Goal: Obtain resource: Download file/media

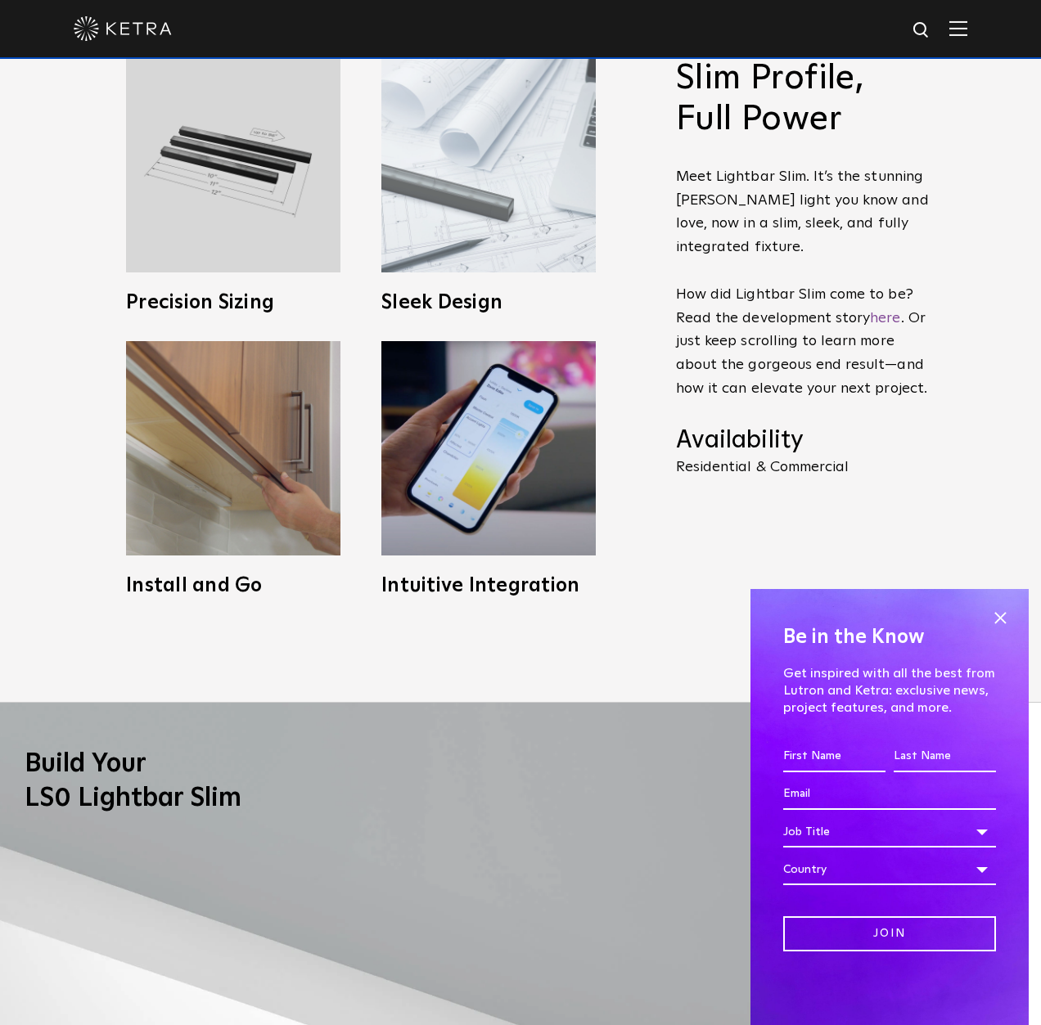
scroll to position [1064, 0]
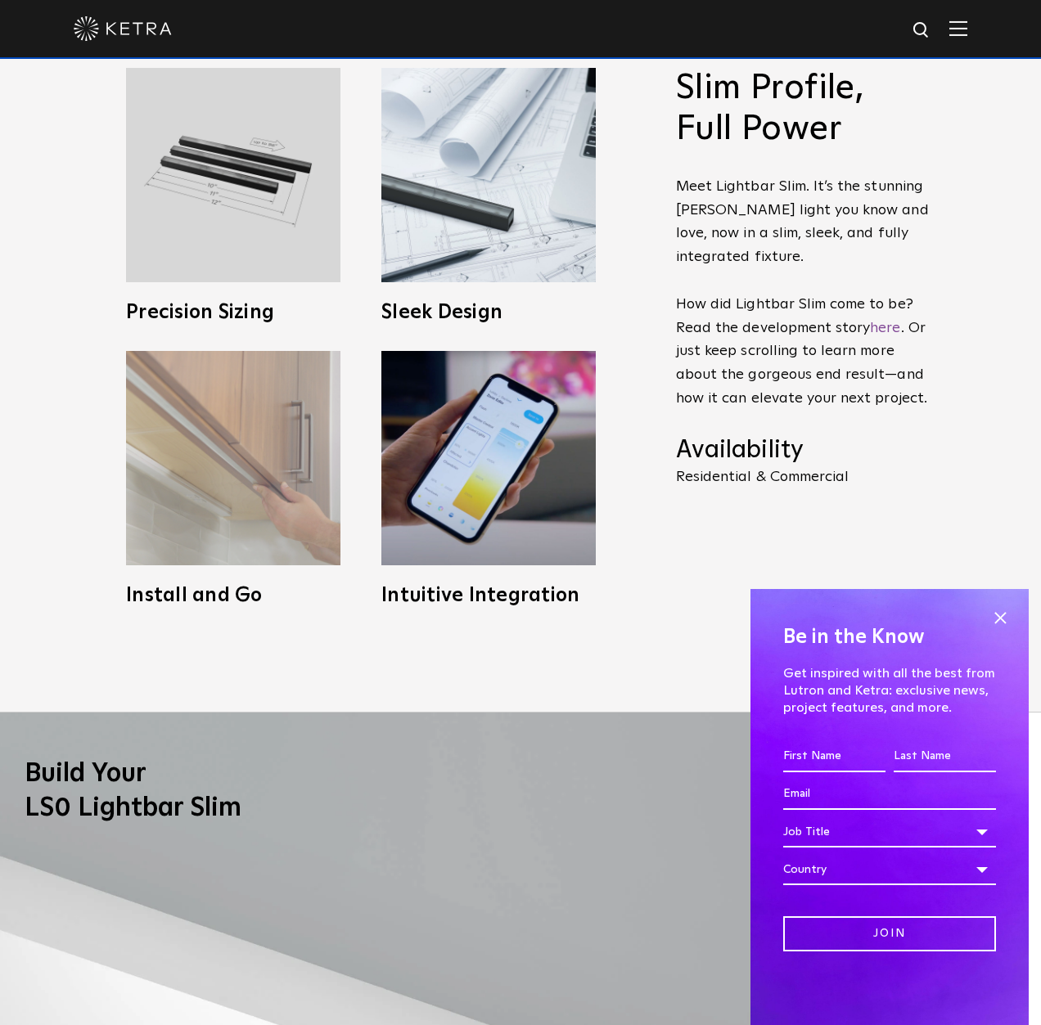
click at [273, 512] on img at bounding box center [233, 458] width 214 height 214
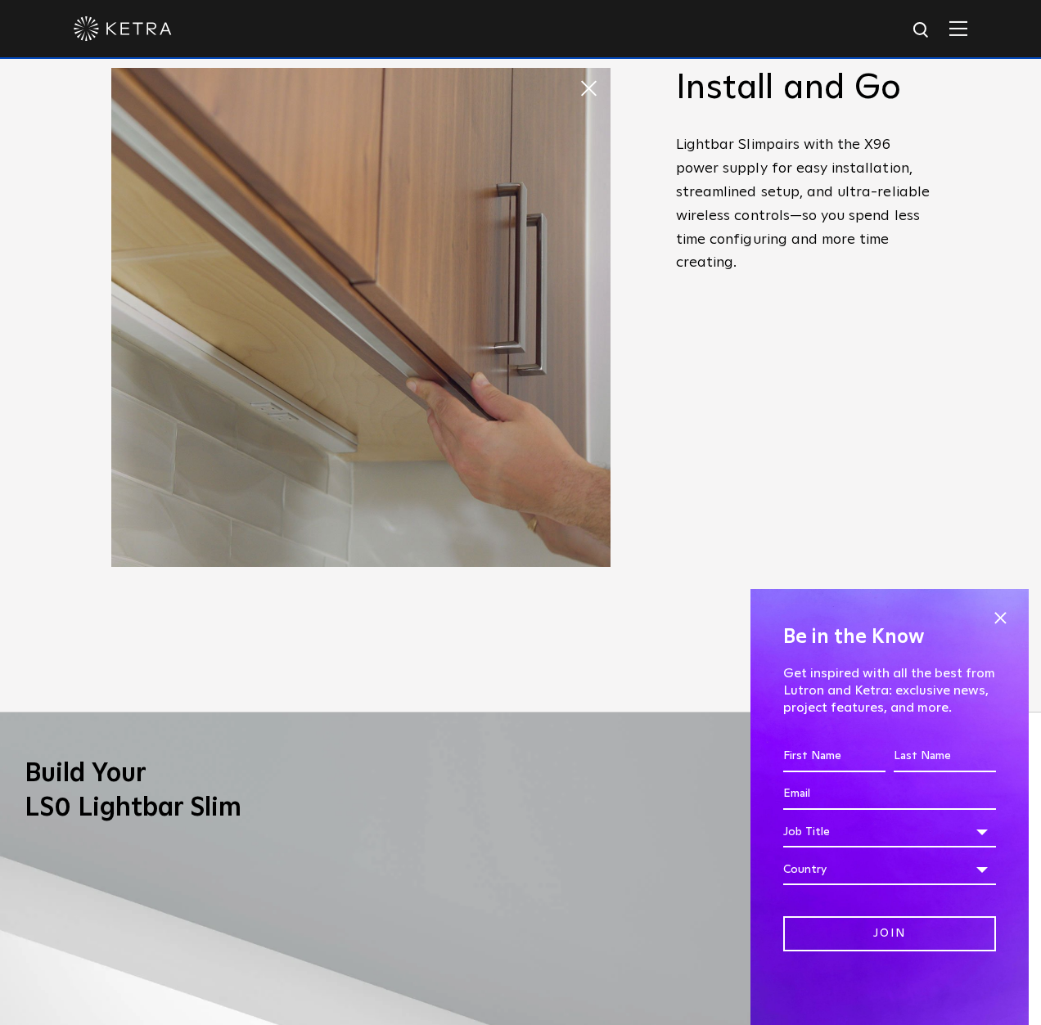
drag, startPoint x: 1004, startPoint y: 614, endPoint x: 971, endPoint y: 612, distance: 32.8
click at [1003, 614] on span at bounding box center [1000, 618] width 25 height 25
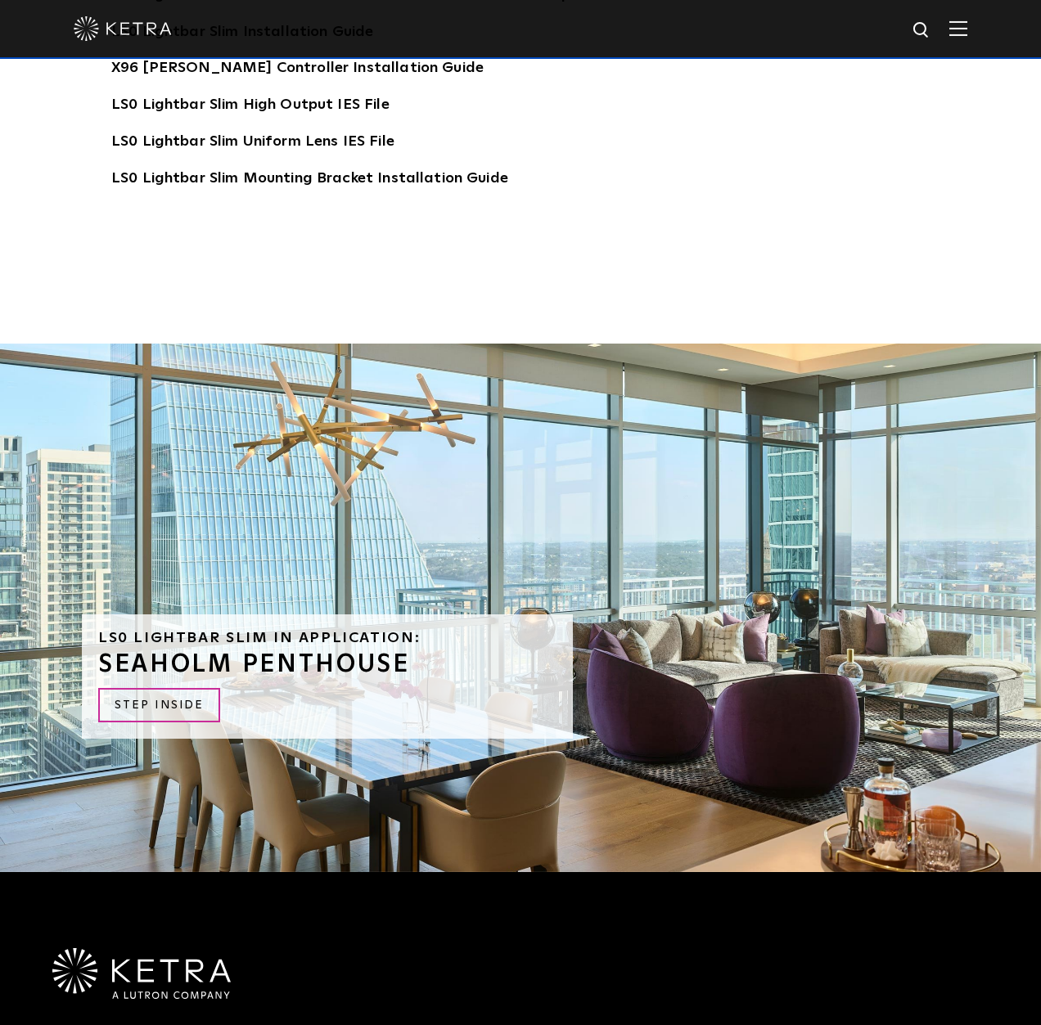
scroll to position [4665, 0]
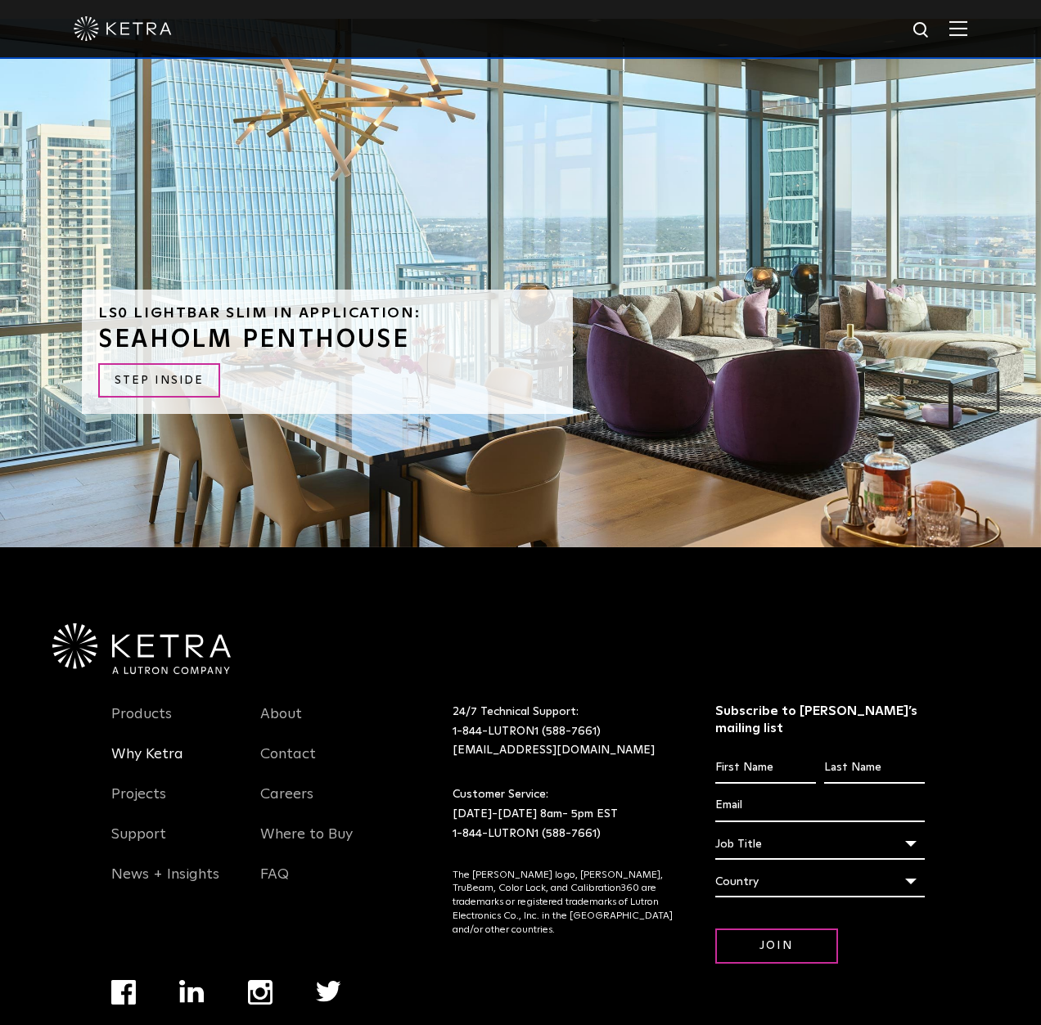
click at [151, 746] on link "Why Ketra" at bounding box center [147, 765] width 72 height 38
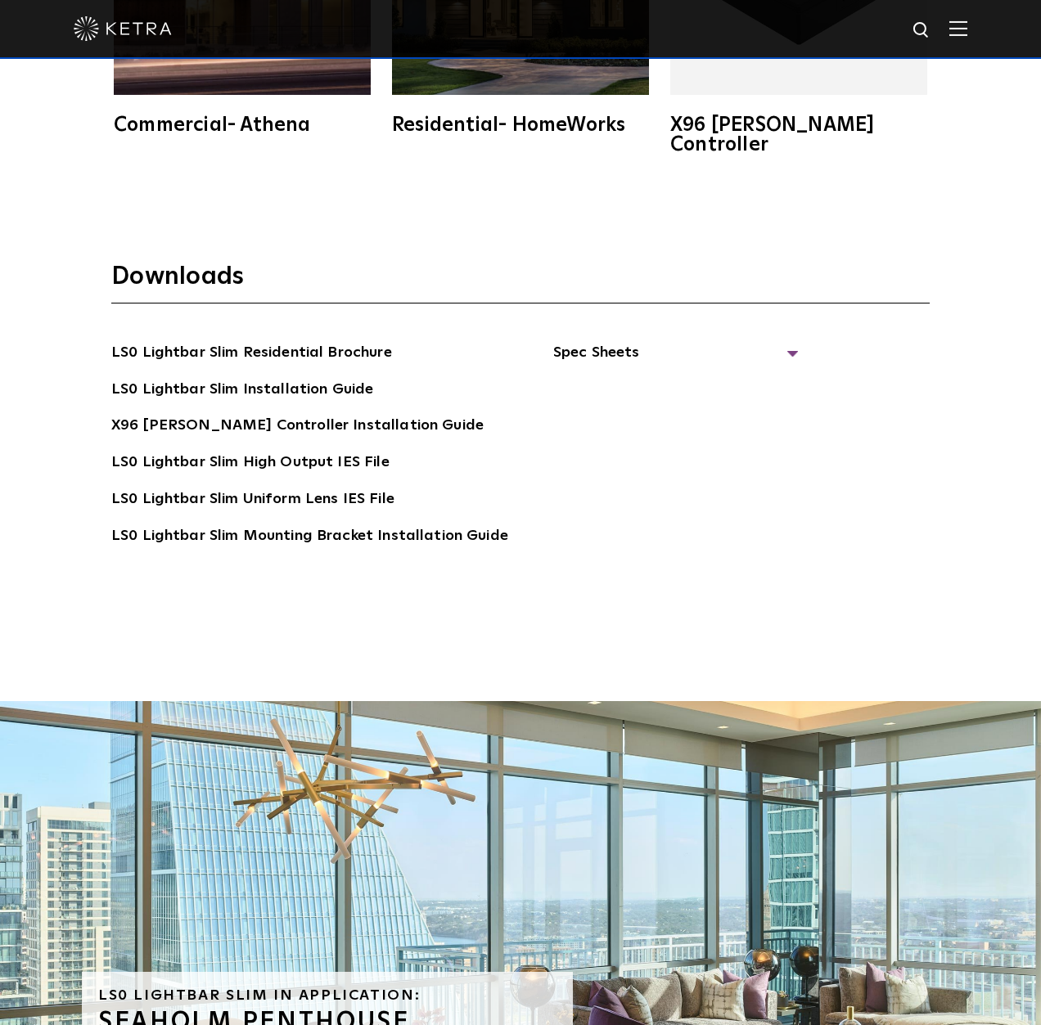
scroll to position [3846, 0]
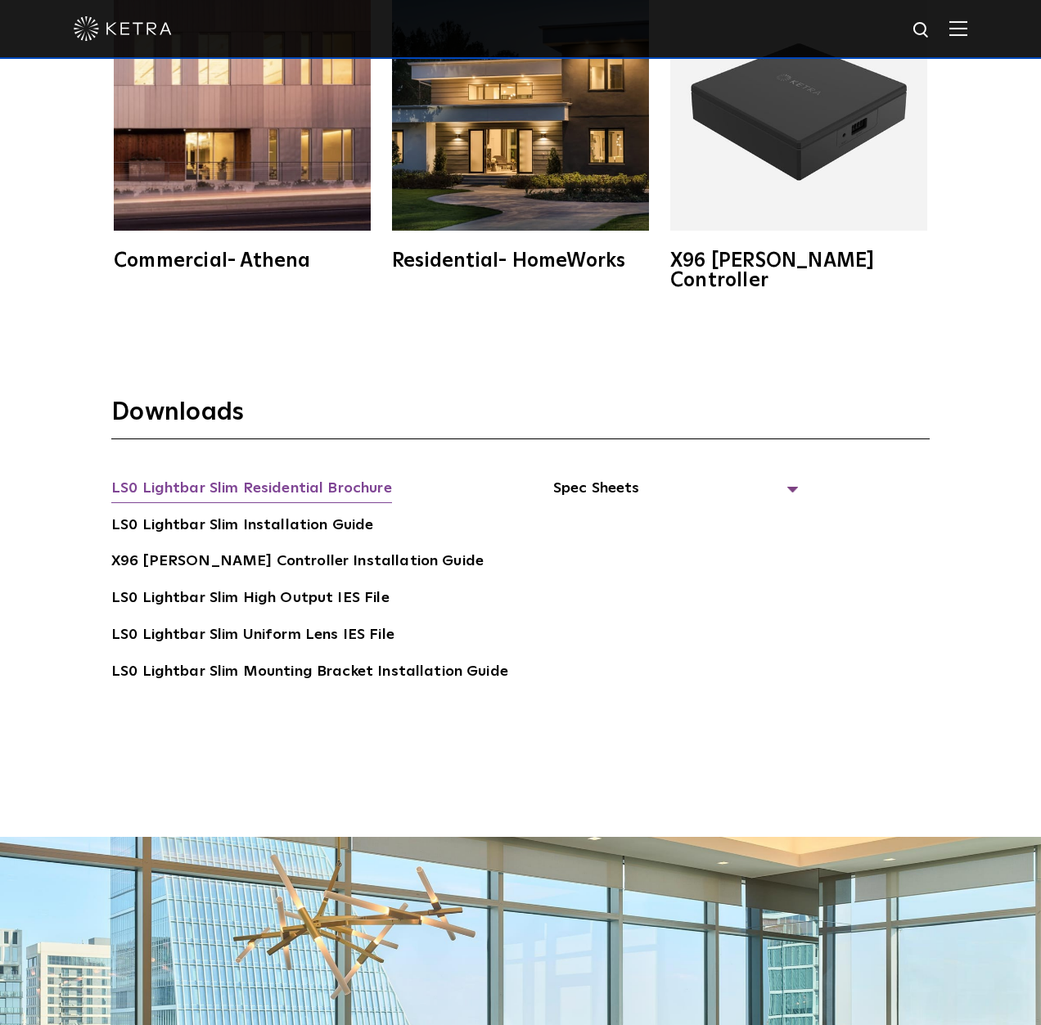
click at [358, 477] on link "LS0 Lightbar Slim Residential Brochure" at bounding box center [251, 490] width 281 height 26
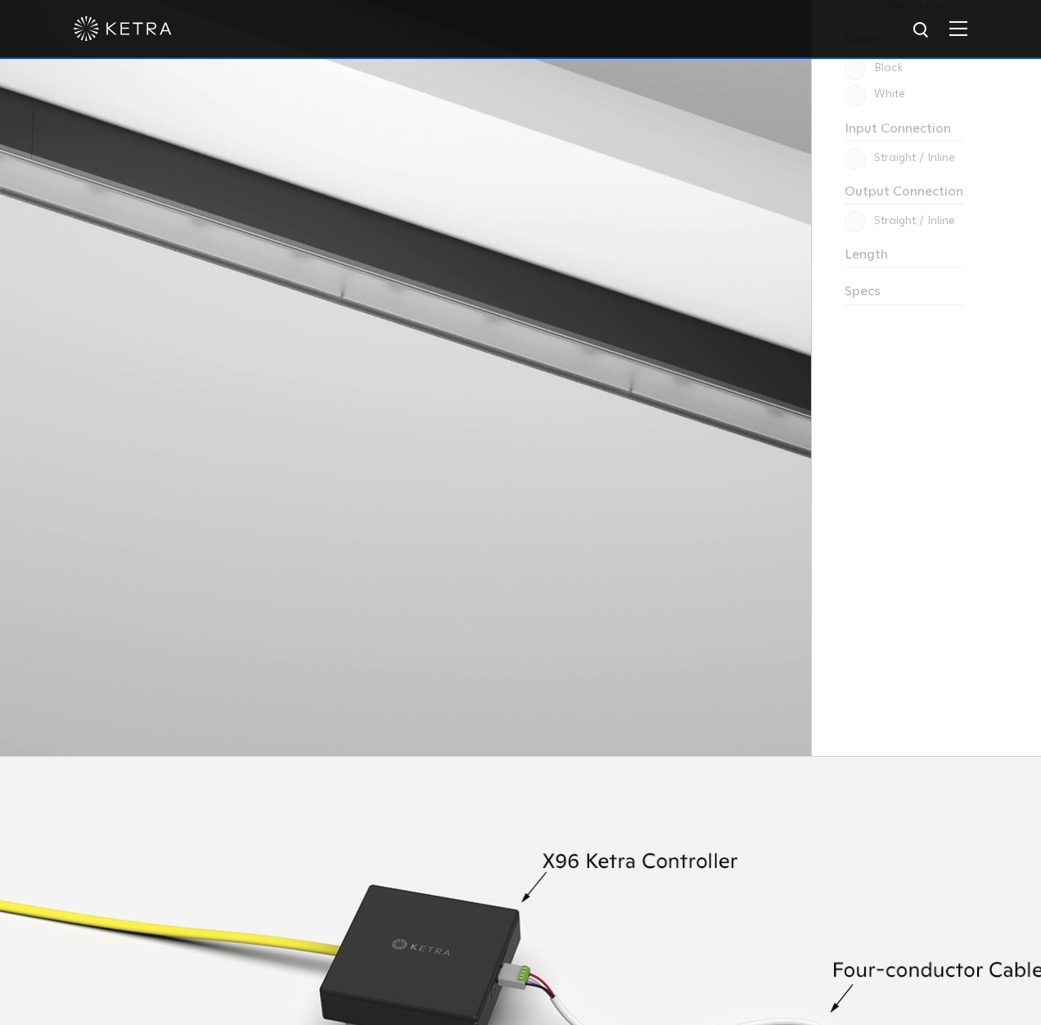
scroll to position [1555, 0]
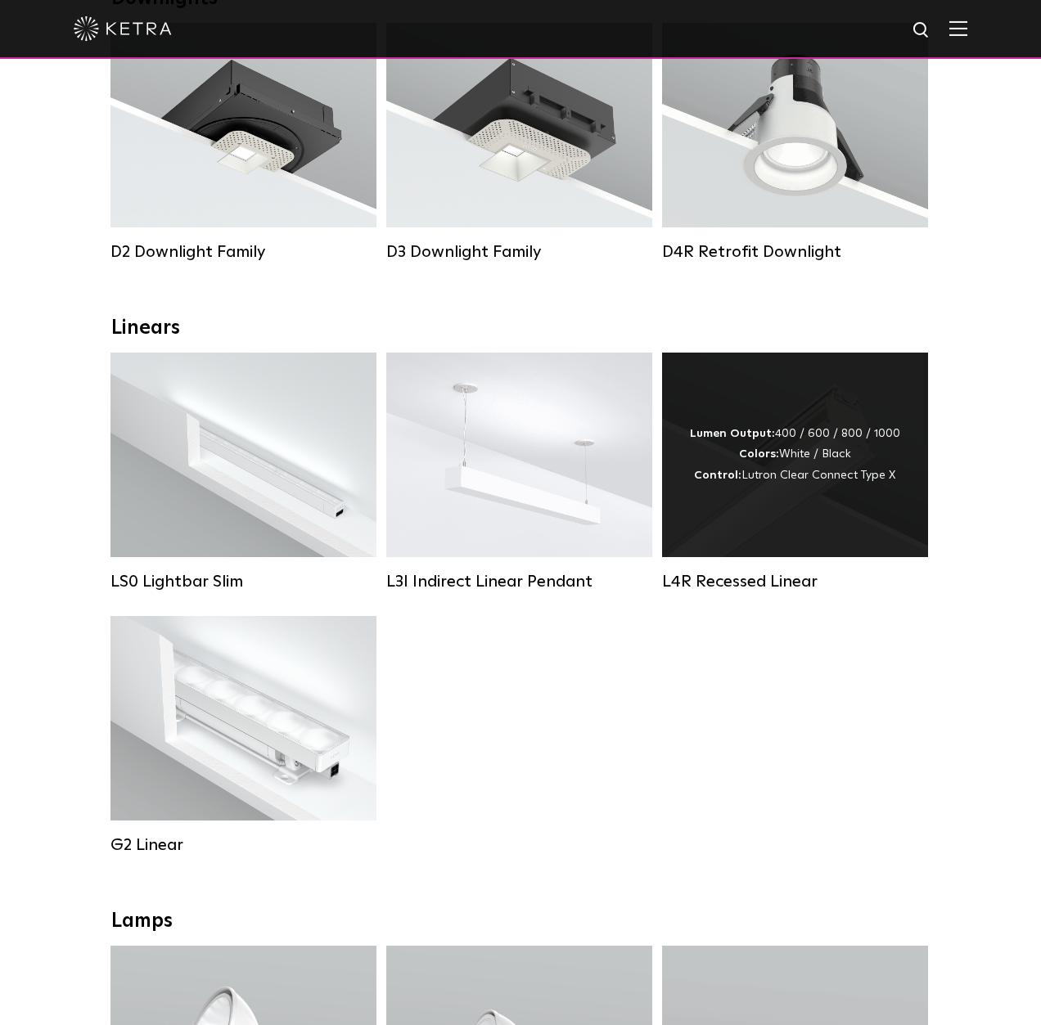
scroll to position [327, 0]
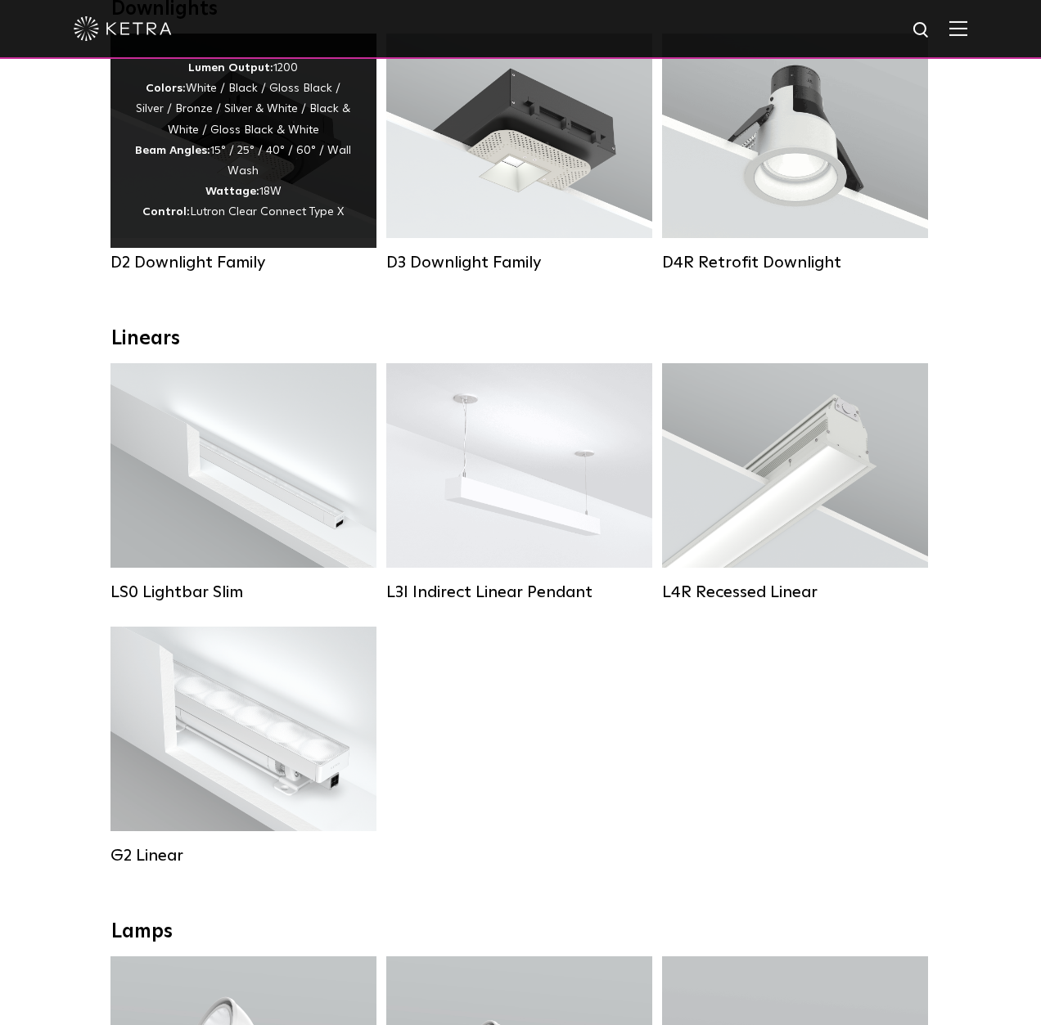
click at [314, 183] on div "Lumen Output: 1200 Colors: White / Black / Gloss Black / Silver / Bronze / Silv…" at bounding box center [243, 140] width 217 height 165
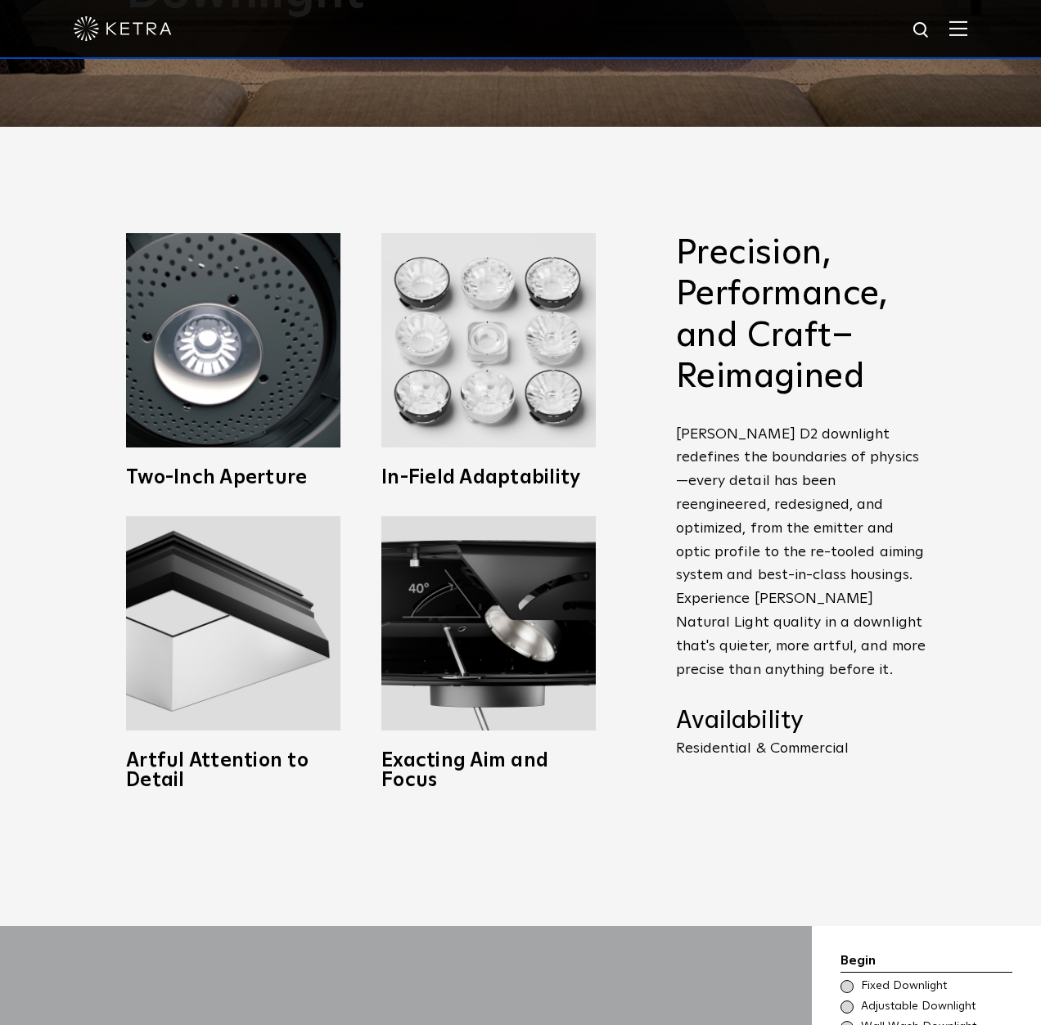
scroll to position [818, 0]
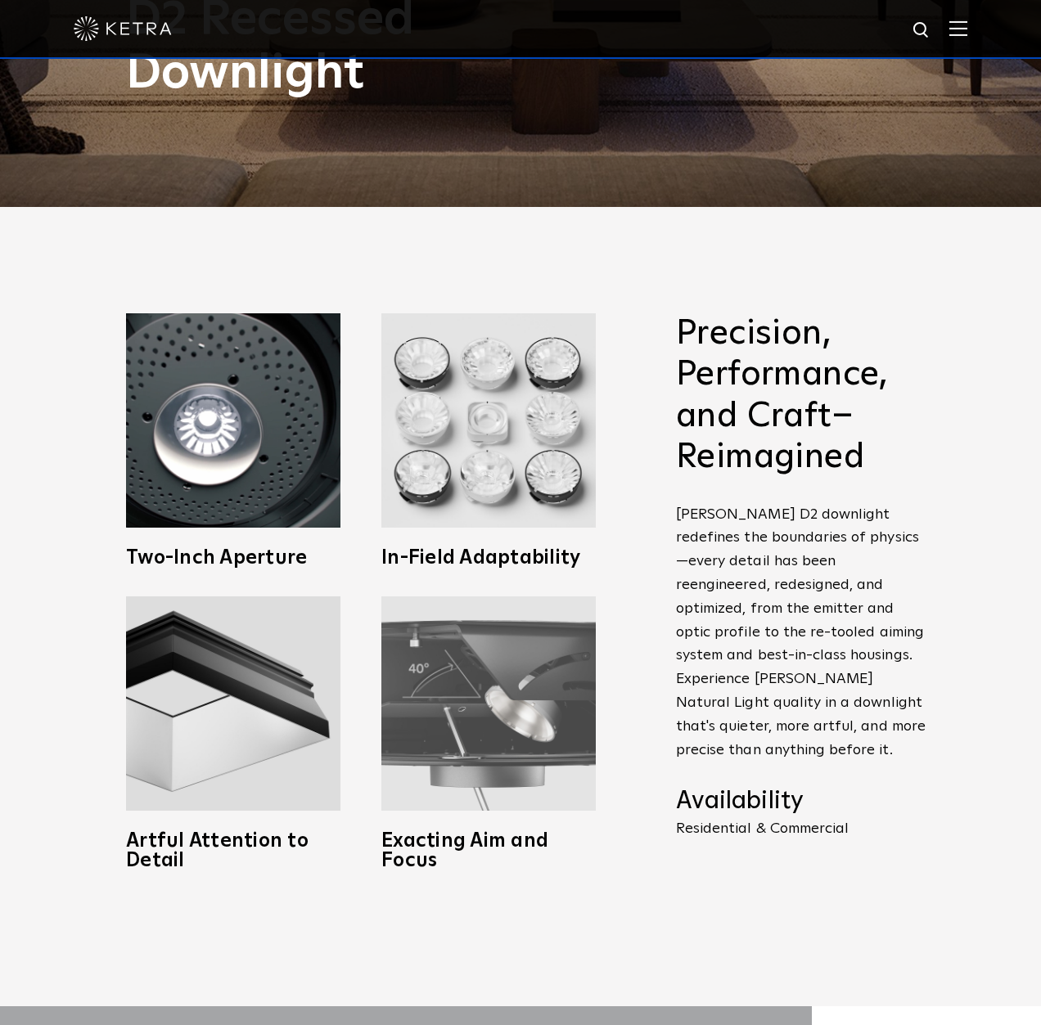
click at [501, 754] on img at bounding box center [488, 704] width 214 height 214
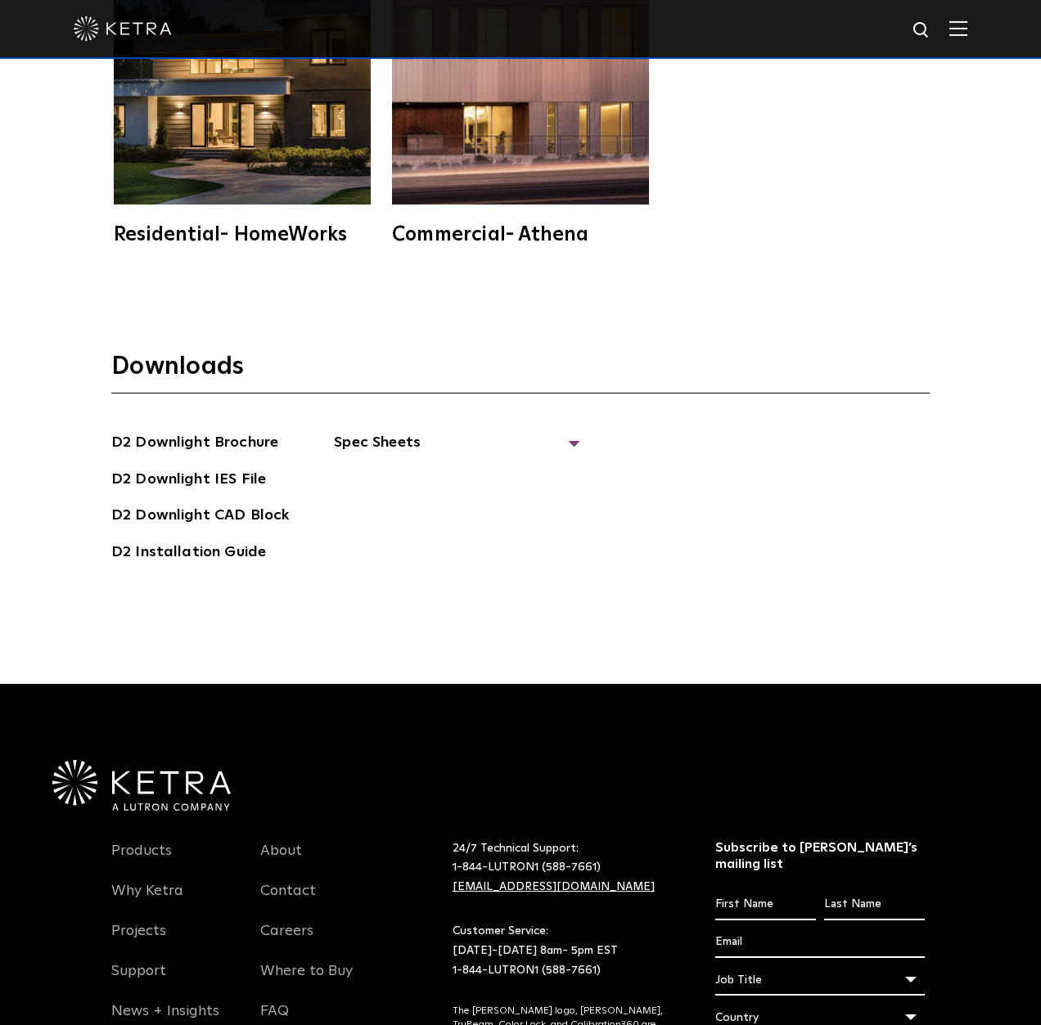
scroll to position [5216, 0]
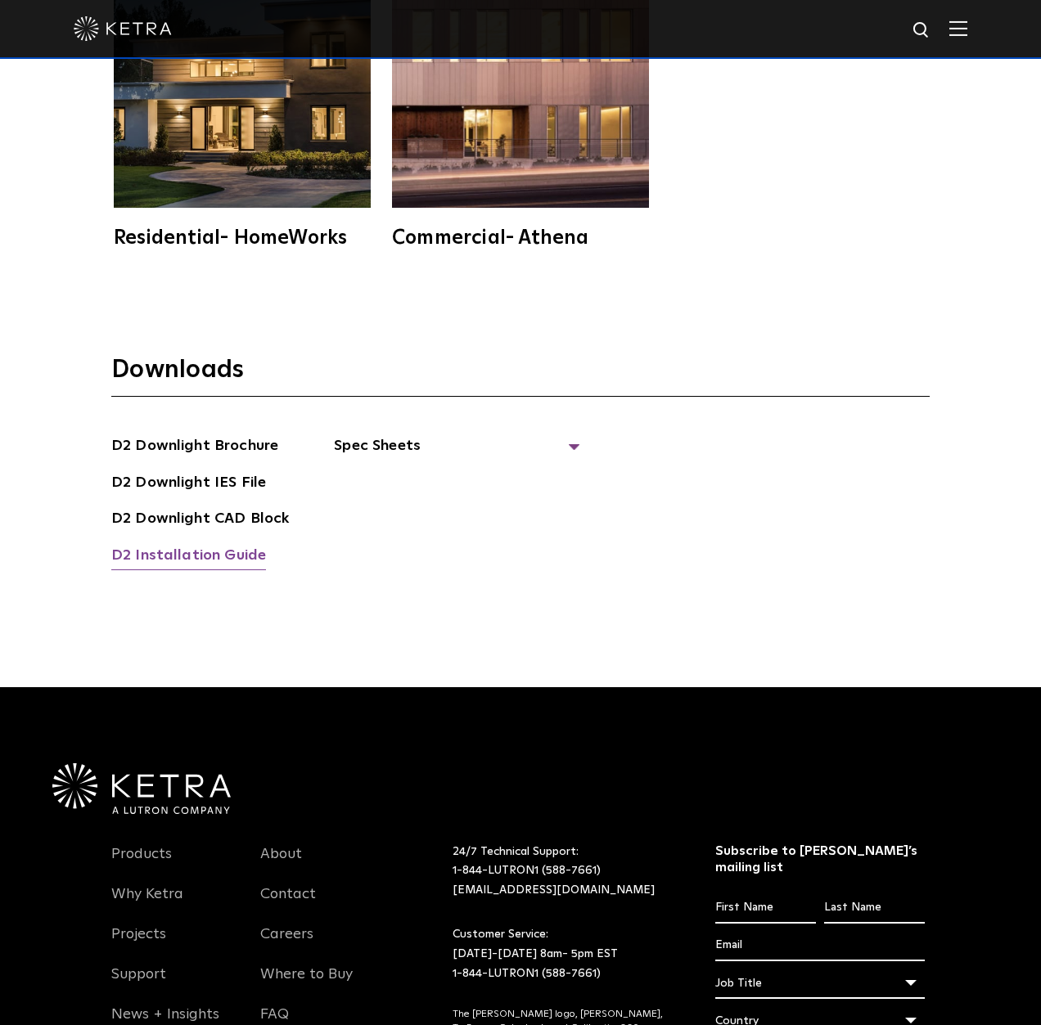
click at [248, 544] on link "D2 Installation Guide" at bounding box center [188, 557] width 155 height 26
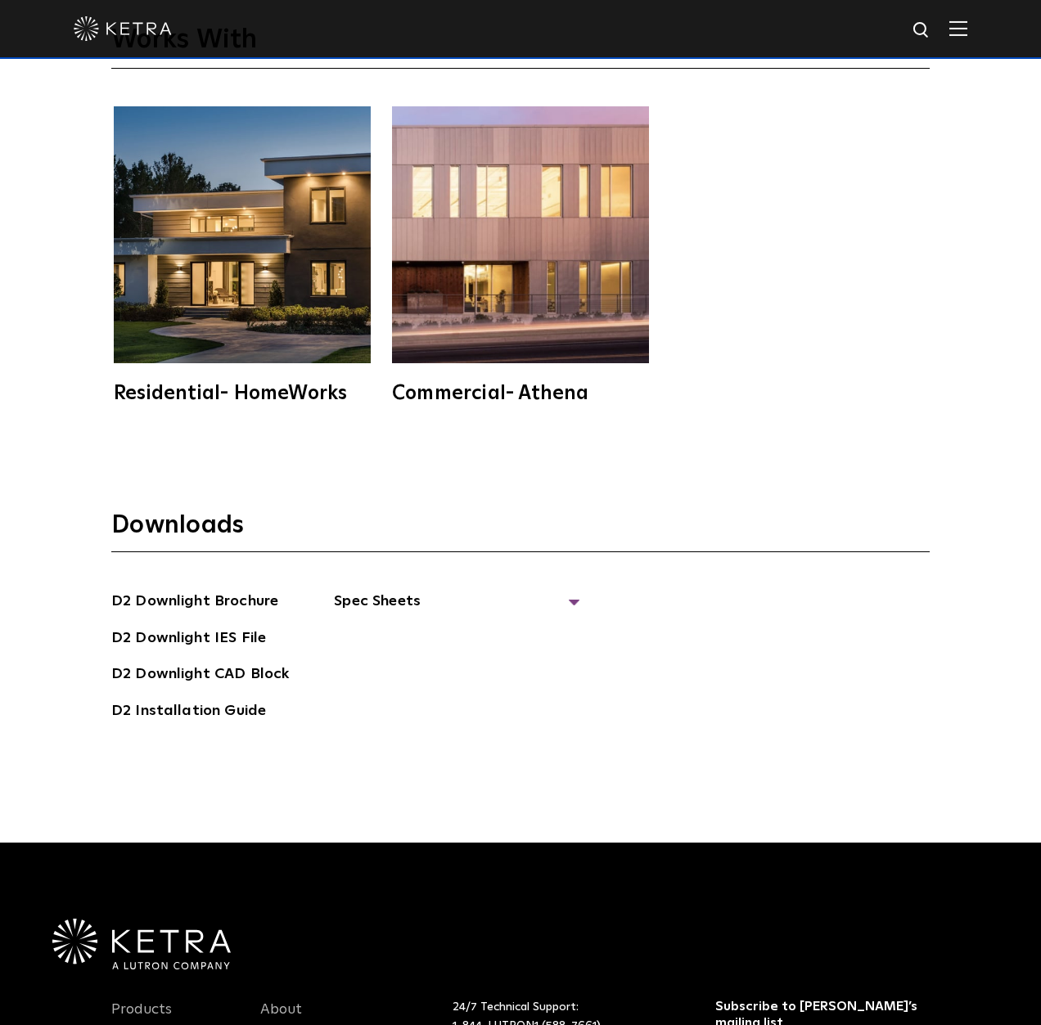
scroll to position [4725, 0]
